Goal: Task Accomplishment & Management: Use online tool/utility

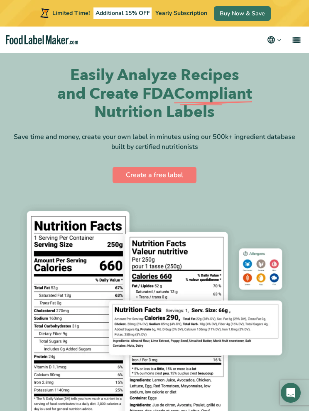
click at [294, 41] on link "menu" at bounding box center [295, 40] width 27 height 27
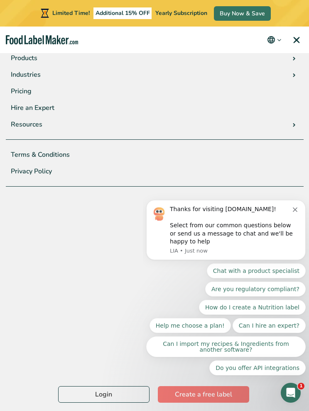
click at [110, 389] on link "Login" at bounding box center [103, 394] width 91 height 17
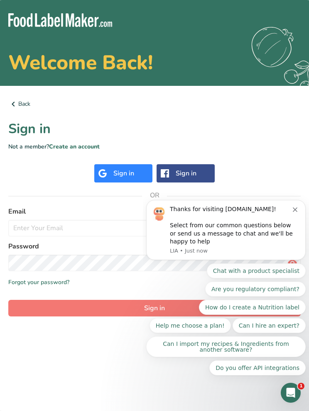
click at [297, 210] on icon "Dismiss notification" at bounding box center [294, 209] width 5 height 5
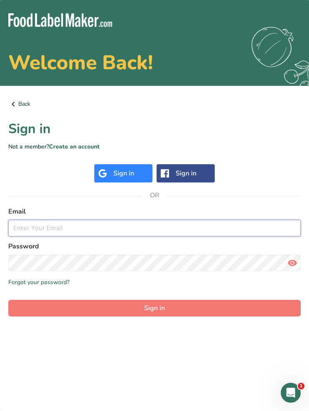
click at [227, 231] on input "email" at bounding box center [154, 228] width 292 height 17
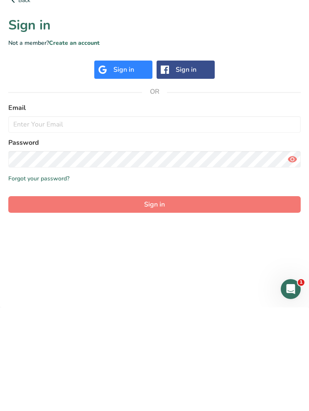
scroll to position [34, 0]
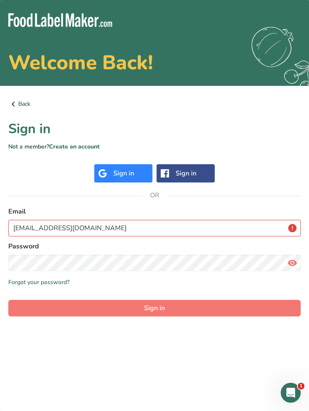
type input "infosgpbf@gmail.com"
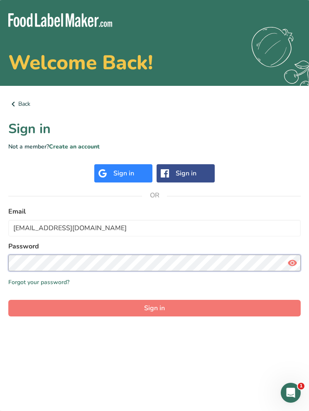
click at [154, 300] on button "Sign in" at bounding box center [154, 308] width 292 height 17
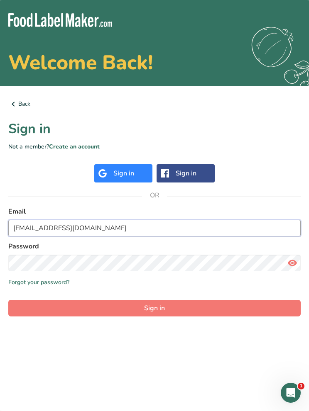
click at [154, 300] on button "Sign in" at bounding box center [154, 308] width 292 height 17
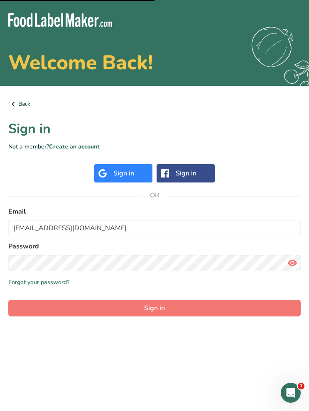
click at [214, 300] on button "Sign in" at bounding box center [154, 308] width 292 height 17
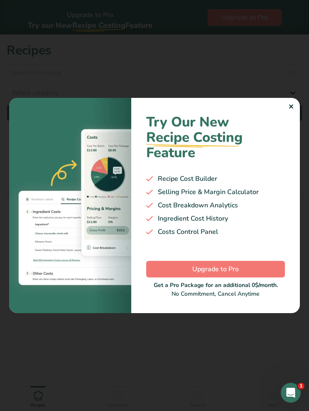
click at [291, 172] on div "Try Our New Recipe Costing .a-29{fill:none;stroke-linecap:round;stroke-width:3p…" at bounding box center [215, 205] width 168 height 215
click at [292, 174] on div "Try Our New Recipe Costing .a-29{fill:none;stroke-linecap:round;stroke-width:3p…" at bounding box center [215, 205] width 168 height 215
click at [286, 176] on div "Try Our New Recipe Costing .a-29{fill:none;stroke-linecap:round;stroke-width:3p…" at bounding box center [215, 205] width 168 height 215
click at [291, 173] on div "Try Our New Recipe Costing .a-29{fill:none;stroke-linecap:round;stroke-width:3p…" at bounding box center [215, 205] width 168 height 215
click at [287, 173] on div "Try Our New Recipe Costing .a-29{fill:none;stroke-linecap:round;stroke-width:3p…" at bounding box center [215, 205] width 168 height 215
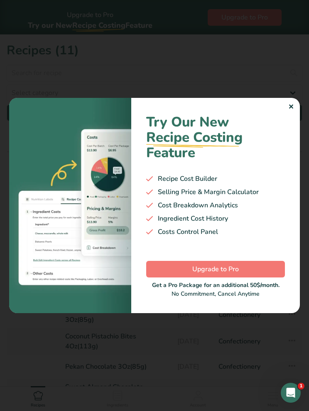
click at [290, 174] on div "Try Our New Recipe Costing .a-29{fill:none;stroke-linecap:round;stroke-width:3p…" at bounding box center [215, 205] width 168 height 215
click at [294, 170] on div "Try Our New Recipe Costing .a-29{fill:none;stroke-linecap:round;stroke-width:3p…" at bounding box center [215, 205] width 168 height 215
click at [290, 177] on div "Try Our New Recipe Costing .a-29{fill:none;stroke-linecap:round;stroke-width:3p…" at bounding box center [215, 205] width 168 height 215
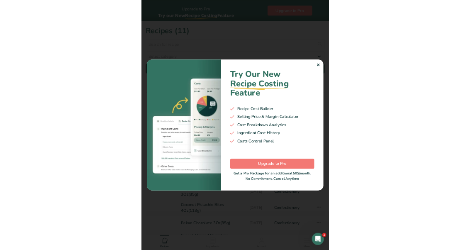
scroll to position [80, 0]
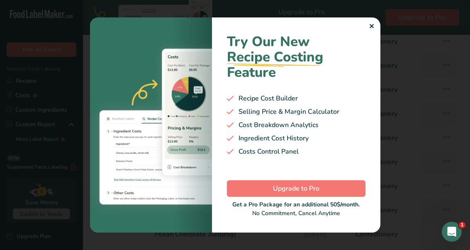
click at [308, 62] on div "Try Our New Recipe Costing .a-29{fill:none;stroke-linecap:round;stroke-width:3p…" at bounding box center [296, 124] width 168 height 215
click at [308, 61] on div at bounding box center [235, 125] width 470 height 250
click at [308, 64] on div "Try Our New Recipe Costing .a-29{fill:none;stroke-linecap:round;stroke-width:3p…" at bounding box center [296, 124] width 168 height 215
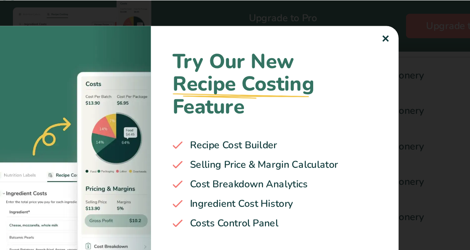
click at [308, 27] on div "✕" at bounding box center [371, 27] width 5 height 10
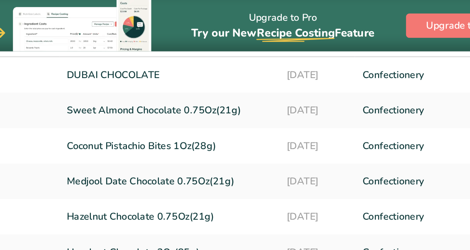
click at [266, 28] on div "Upgrade to Pro Try our New Recipe Costing .a-29{fill:none;stroke-linecap:round;…" at bounding box center [276, 17] width 387 height 35
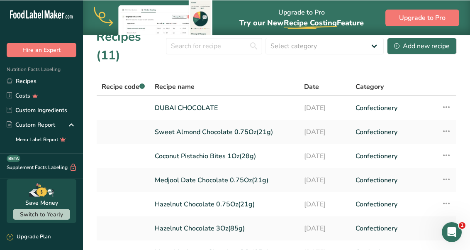
click at [173, 111] on link "DUBAI CHOCOLATE" at bounding box center [224, 107] width 139 height 17
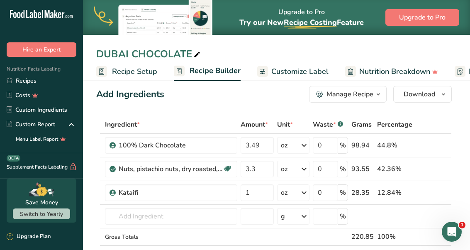
scroll to position [8, 0]
click at [134, 215] on input "text" at bounding box center [171, 216] width 132 height 17
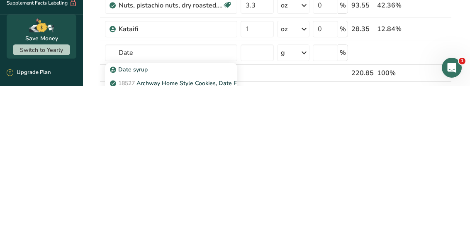
click at [129, 229] on p "Date syrup" at bounding box center [130, 233] width 36 height 9
type input "Date syrup"
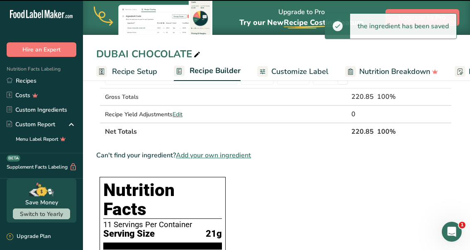
type input "0"
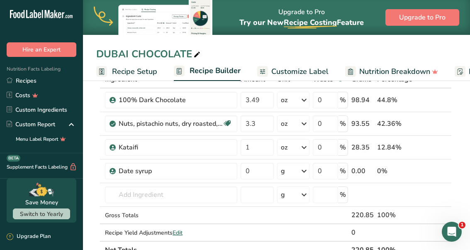
scroll to position [46, 0]
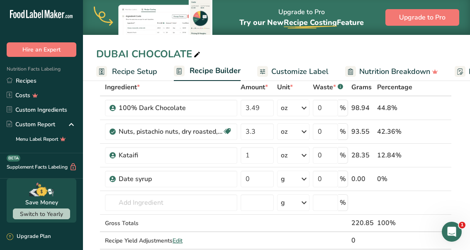
click at [126, 66] on span "Recipe Setup" at bounding box center [134, 71] width 45 height 11
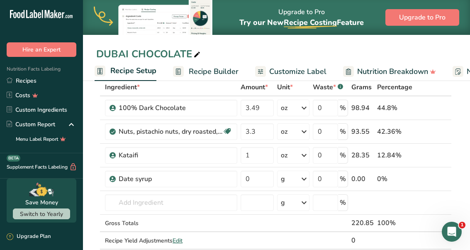
select select "5"
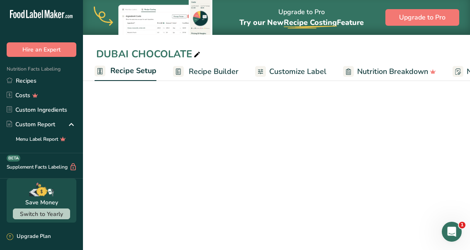
scroll to position [0, 3]
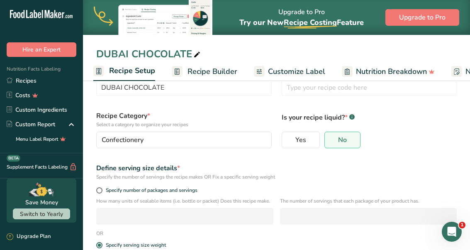
click at [200, 74] on span "Recipe Builder" at bounding box center [212, 71] width 50 height 11
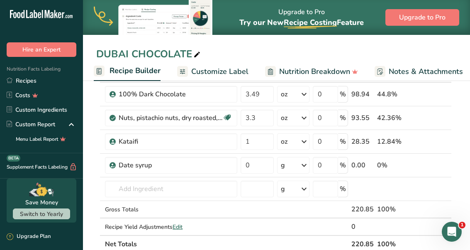
scroll to position [58, 0]
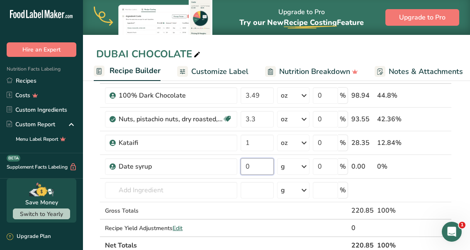
click at [260, 159] on input "0" at bounding box center [257, 166] width 33 height 17
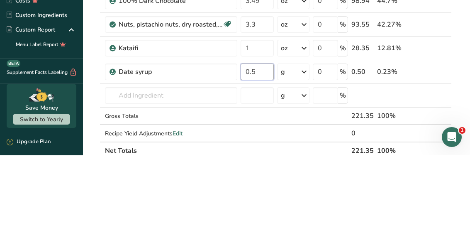
type input "0.5"
click at [304, 73] on div "Ingredient * Amount * Unit * Waste * .a-a{fill:#347362;}.b-a{fill:#fff;} Grams …" at bounding box center [273, 160] width 355 height 188
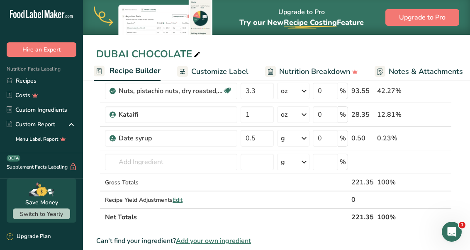
scroll to position [86, 0]
click at [300, 139] on icon at bounding box center [304, 138] width 10 height 15
click at [307, 205] on div "See more" at bounding box center [317, 204] width 70 height 9
click at [293, 230] on div "oz" at bounding box center [317, 230] width 70 height 12
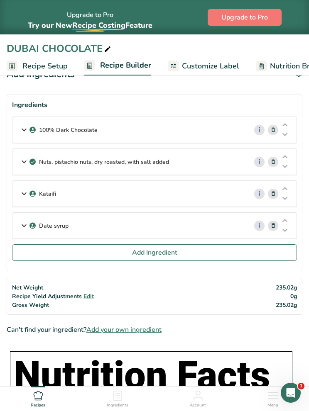
scroll to position [0, 0]
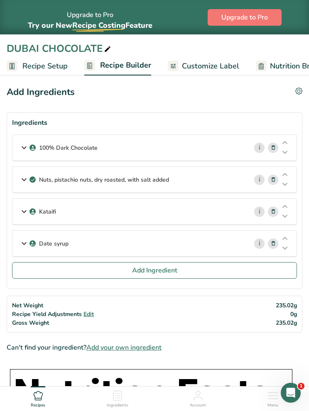
click at [274, 243] on icon at bounding box center [273, 243] width 6 height 9
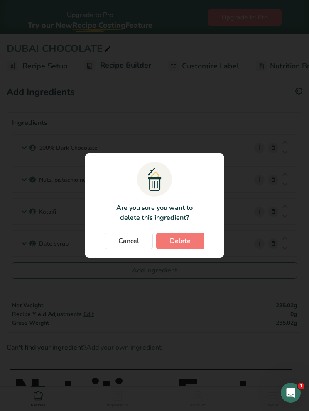
click at [191, 242] on button "Delete" at bounding box center [180, 241] width 48 height 17
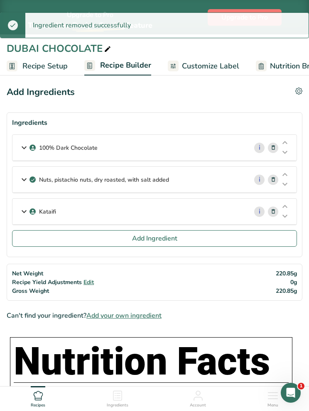
click at [44, 65] on span "Recipe Setup" at bounding box center [44, 66] width 45 height 11
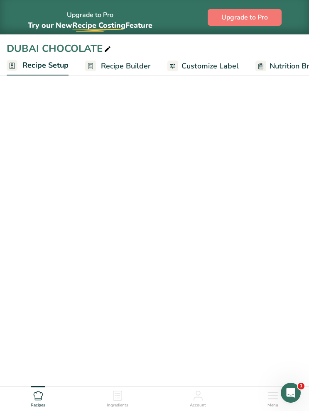
select select "5"
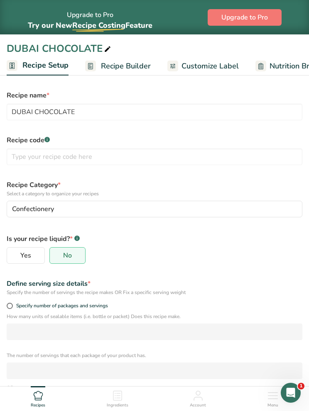
click at [116, 66] on span "Recipe Builder" at bounding box center [126, 66] width 50 height 11
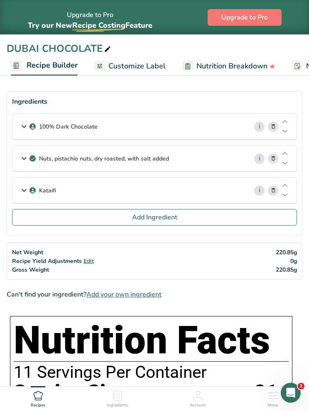
scroll to position [22, 0]
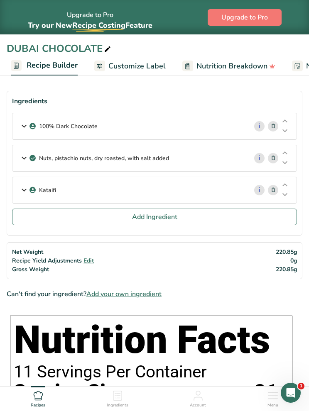
click at [226, 215] on button "Add Ingredient" at bounding box center [154, 217] width 285 height 17
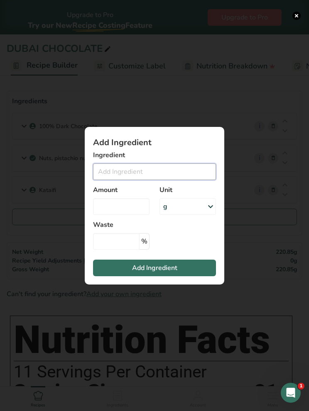
click at [190, 170] on input "Add ingredient modal" at bounding box center [154, 171] width 123 height 17
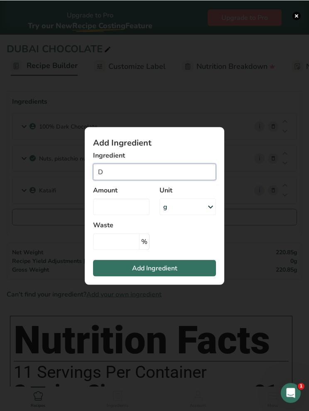
scroll to position [21, 0]
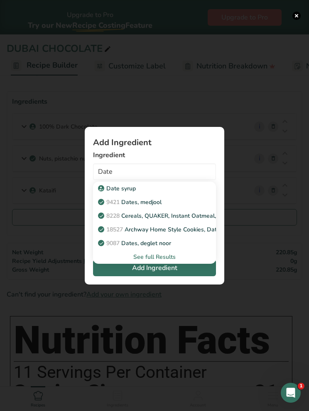
click at [157, 202] on p "9421 Dates, medjool" at bounding box center [131, 202] width 62 height 9
type input "Dates, medjool"
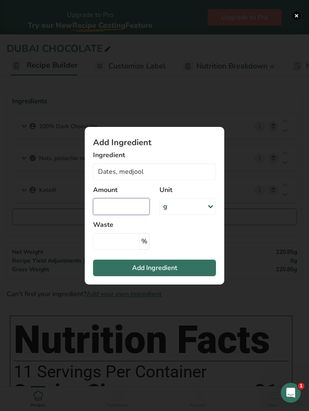
click at [134, 208] on input "Add ingredient modal" at bounding box center [121, 206] width 56 height 17
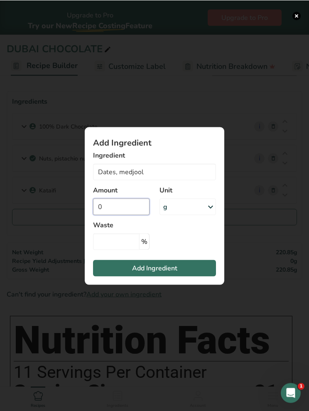
scroll to position [21, 0]
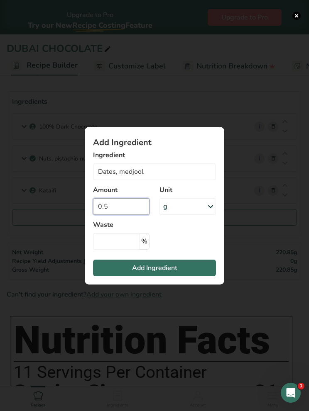
type input "0.5"
click at [195, 207] on div "g" at bounding box center [187, 206] width 56 height 17
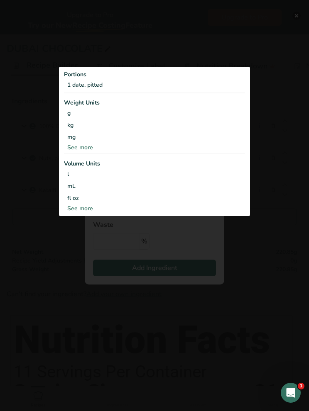
click at [83, 147] on div "See more" at bounding box center [154, 147] width 181 height 9
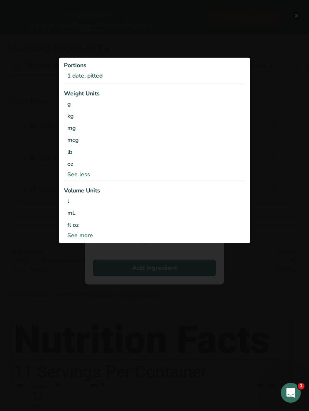
click at [74, 159] on div "oz" at bounding box center [154, 164] width 181 height 12
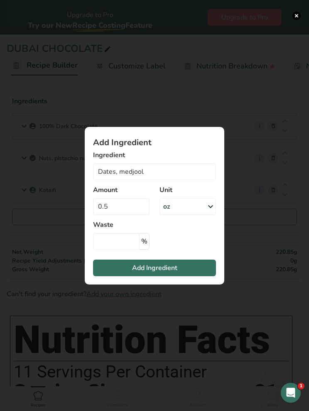
click at [189, 266] on button "Add Ingredient" at bounding box center [154, 268] width 123 height 17
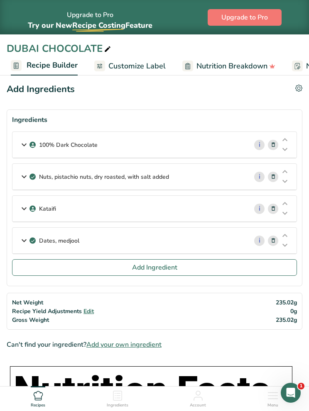
scroll to position [0, 0]
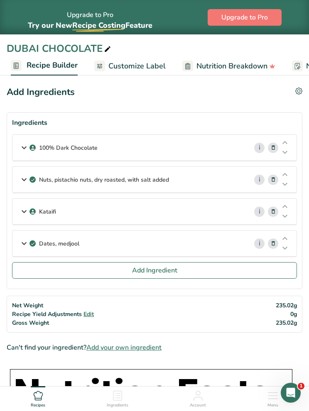
click at [255, 244] on link "i" at bounding box center [259, 244] width 10 height 10
click at [288, 240] on icon at bounding box center [285, 239] width 10 height 6
click at [286, 248] on icon at bounding box center [285, 248] width 10 height 6
click at [288, 217] on icon at bounding box center [285, 216] width 10 height 6
click at [58, 243] on p "Dates, medjool" at bounding box center [59, 243] width 40 height 9
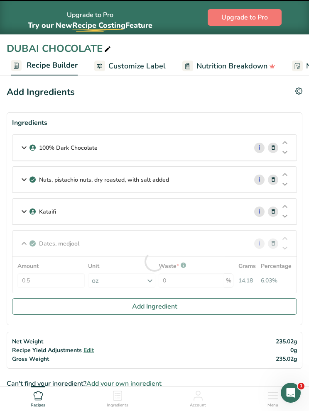
click at [43, 278] on div at bounding box center [154, 262] width 284 height 62
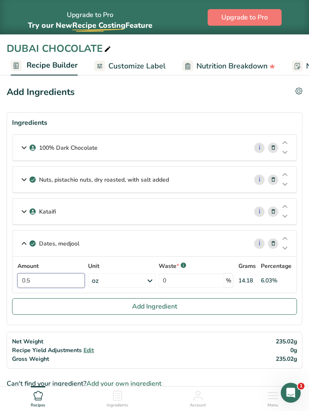
click at [44, 279] on input "0.5" at bounding box center [50, 280] width 67 height 15
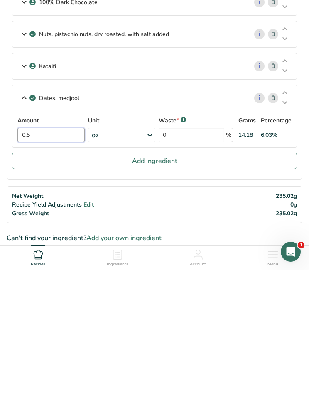
type input "0"
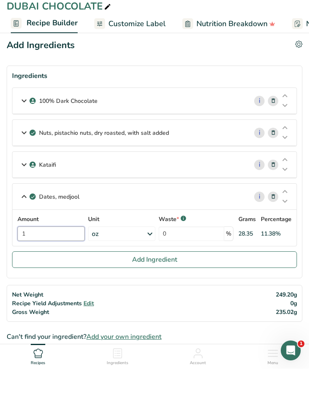
type input "1"
click at [229, 130] on div "100% Dark Chocolate" at bounding box center [129, 143] width 235 height 26
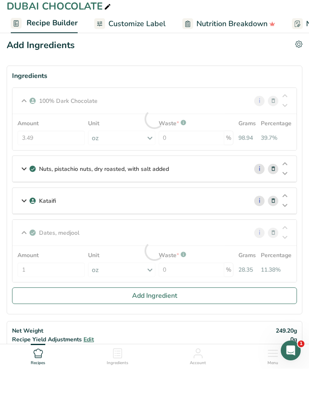
scroll to position [47, 0]
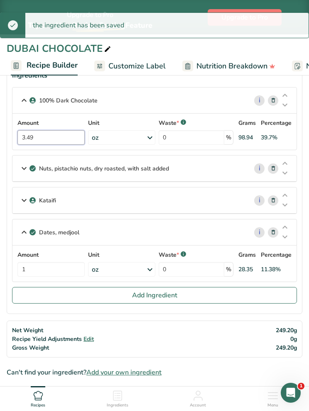
click at [36, 133] on input "3.49" at bounding box center [50, 137] width 67 height 15
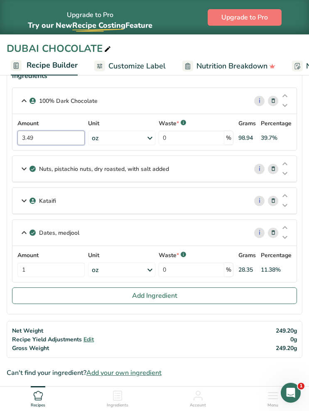
scroll to position [47, 0]
type input "3"
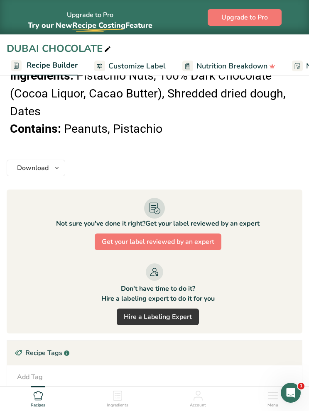
scroll to position [866, 0]
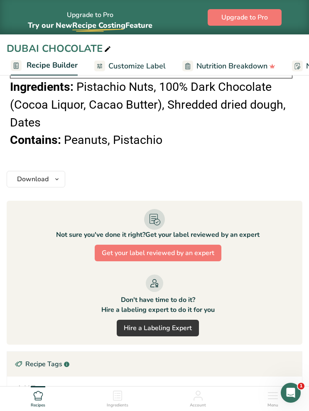
type input "2.5"
click at [37, 175] on span "Download" at bounding box center [33, 179] width 32 height 10
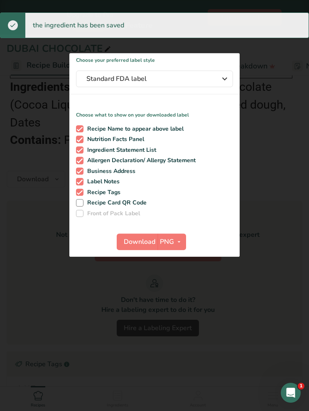
click at [158, 249] on button "PNG" at bounding box center [171, 242] width 29 height 17
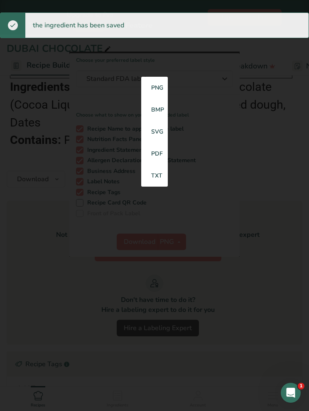
click at [159, 96] on link "PNG" at bounding box center [154, 88] width 27 height 22
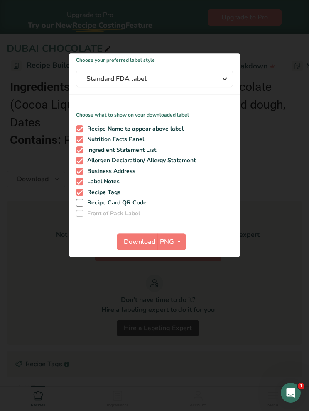
click at [174, 247] on span "button" at bounding box center [179, 242] width 10 height 10
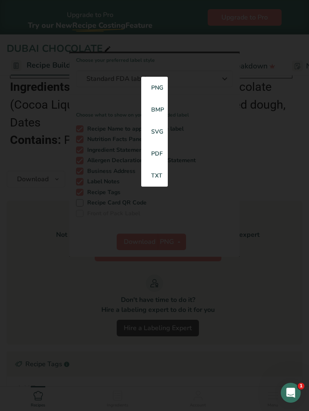
click at [157, 95] on link "PNG" at bounding box center [154, 88] width 27 height 22
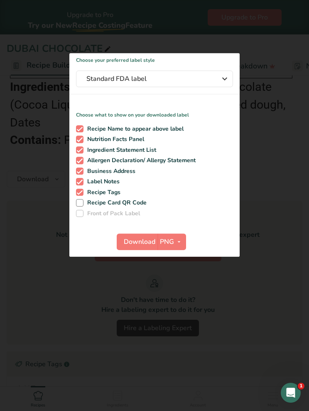
click at [137, 247] on span "Download" at bounding box center [140, 242] width 32 height 10
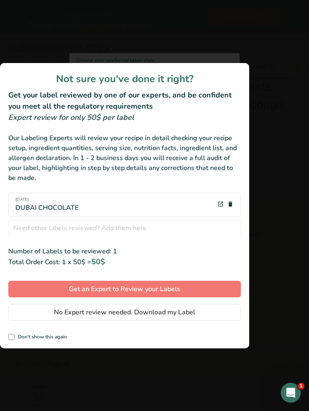
click at [14, 340] on span "review labels modal" at bounding box center [11, 337] width 6 height 6
click at [14, 340] on input "Don't show this again" at bounding box center [10, 336] width 5 height 5
checkbox input "true"
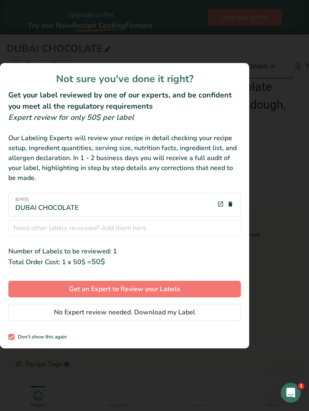
click at [195, 321] on button "No Expert review needed. Download my Label" at bounding box center [124, 312] width 232 height 17
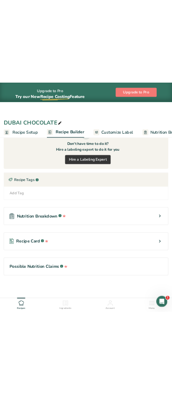
scroll to position [563, 0]
